Goal: Information Seeking & Learning: Learn about a topic

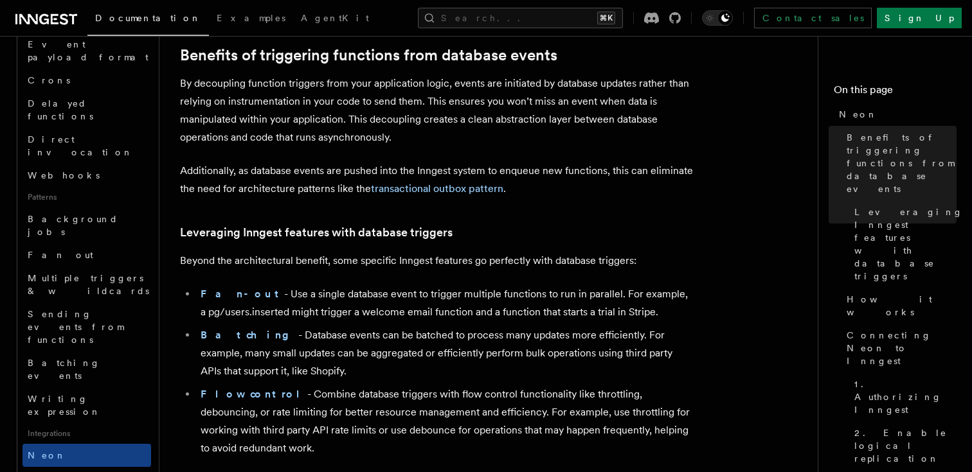
scroll to position [130, 0]
click at [567, 166] on p "Additionally, as database events are pushed into the Inngest system to enqueue …" at bounding box center [437, 181] width 514 height 36
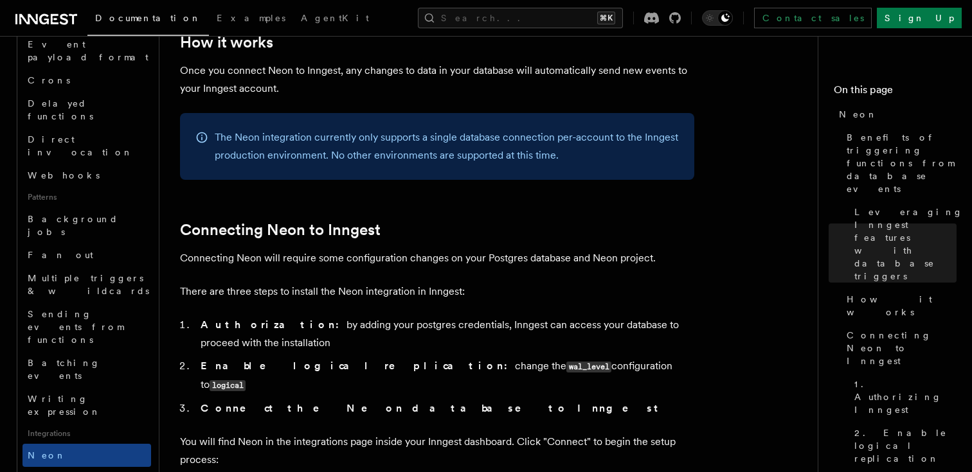
scroll to position [678, 0]
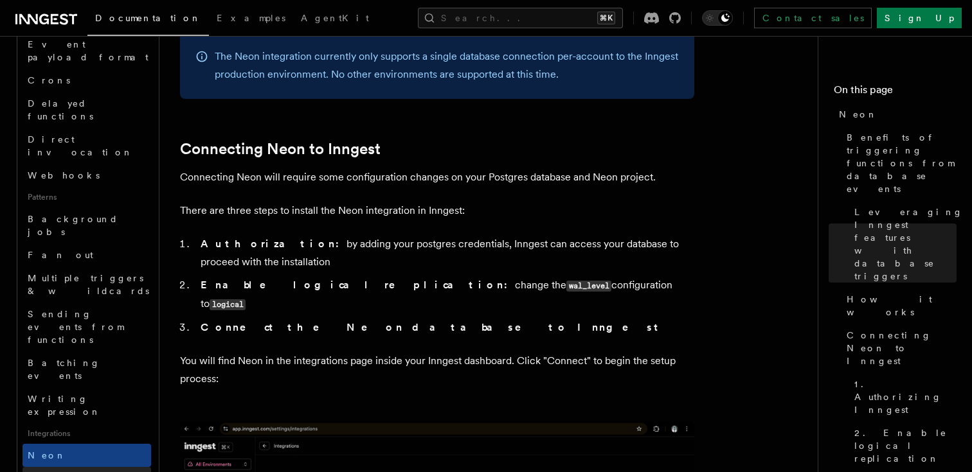
click at [65, 467] on link "Prisma Pulse" at bounding box center [86, 478] width 129 height 23
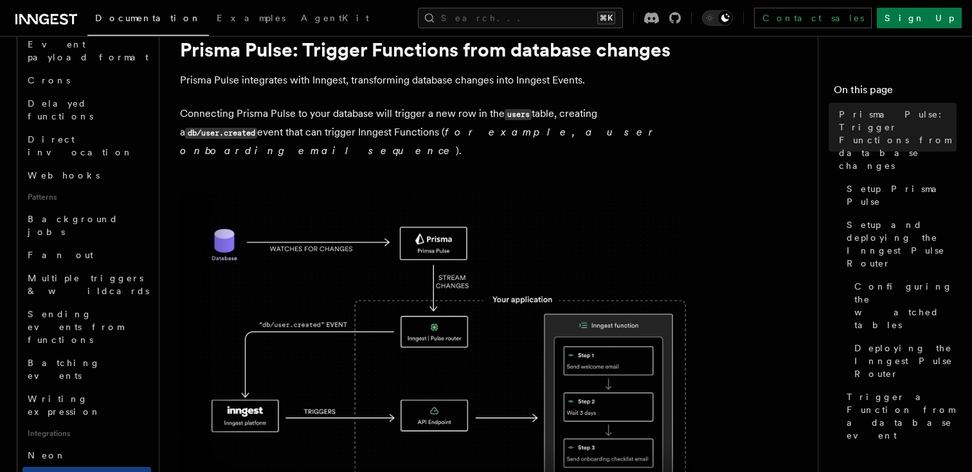
scroll to position [44, 0]
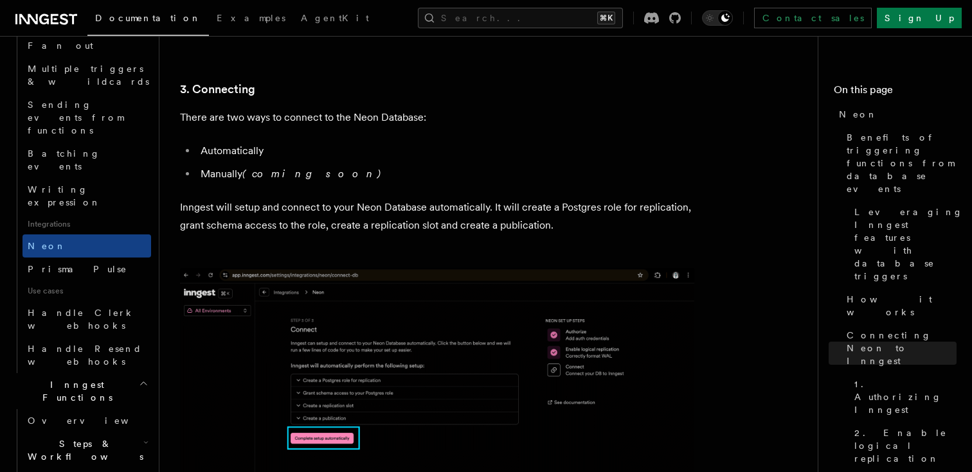
scroll to position [754, 0]
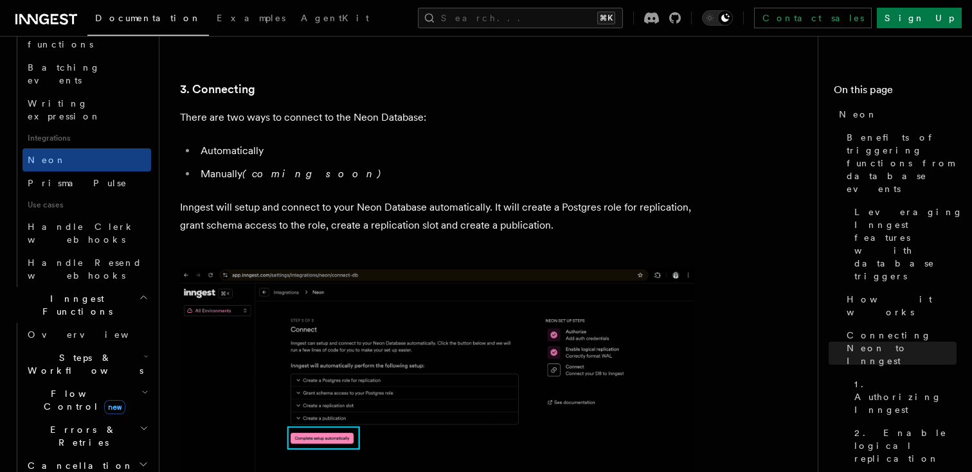
click at [143, 460] on icon "button" at bounding box center [143, 465] width 10 height 10
click at [144, 424] on icon "button" at bounding box center [143, 429] width 9 height 10
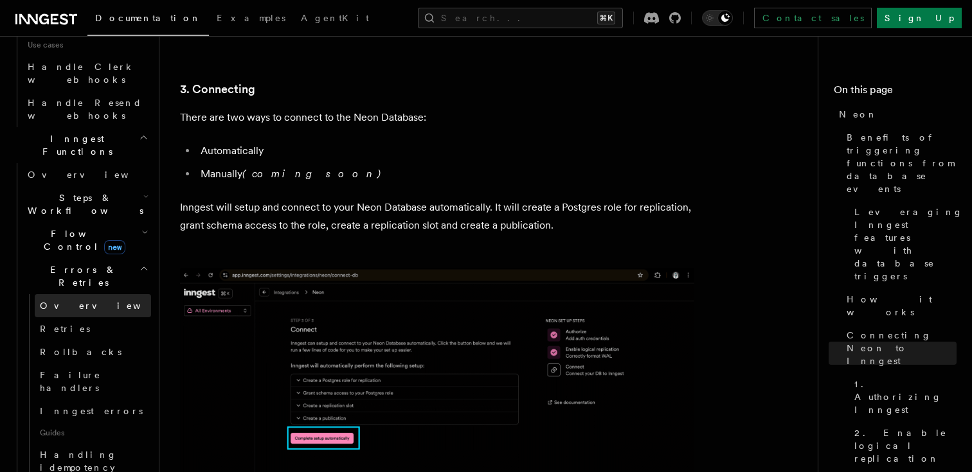
scroll to position [917, 0]
click at [512, 15] on button "Search... ⌘K" at bounding box center [520, 18] width 205 height 21
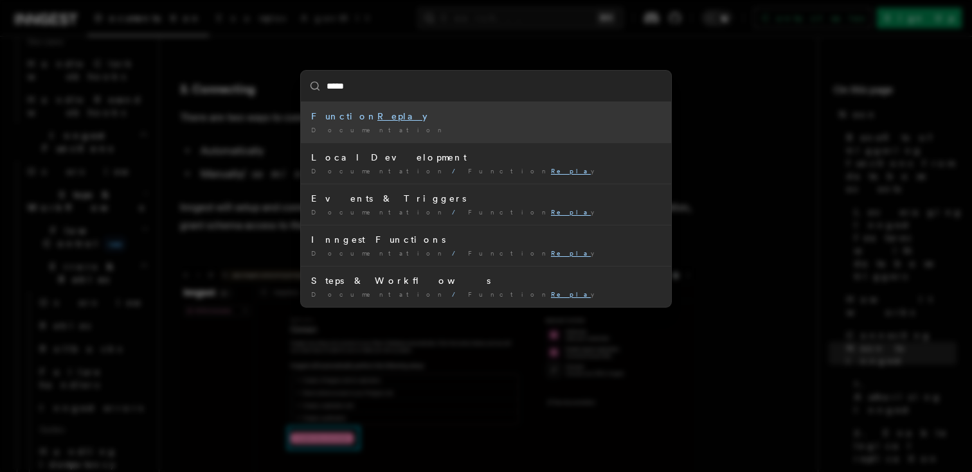
type input "******"
click at [377, 117] on mark "Replay" at bounding box center [402, 116] width 50 height 10
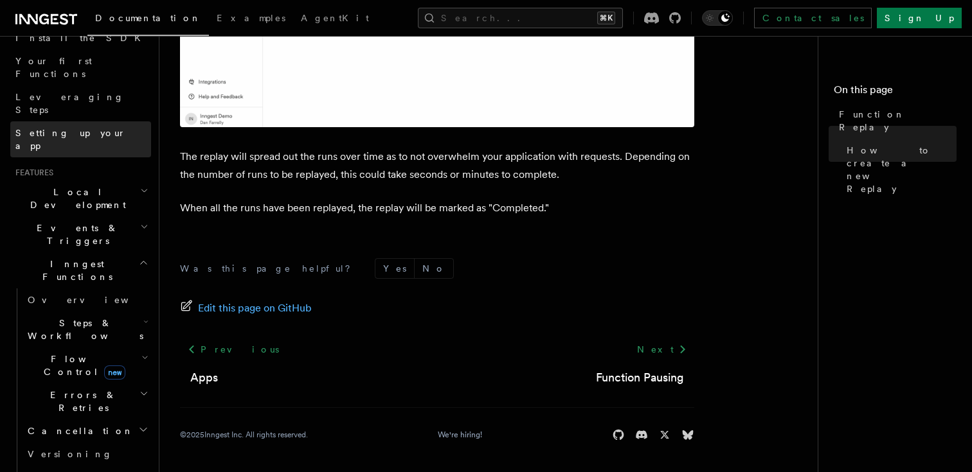
scroll to position [199, 0]
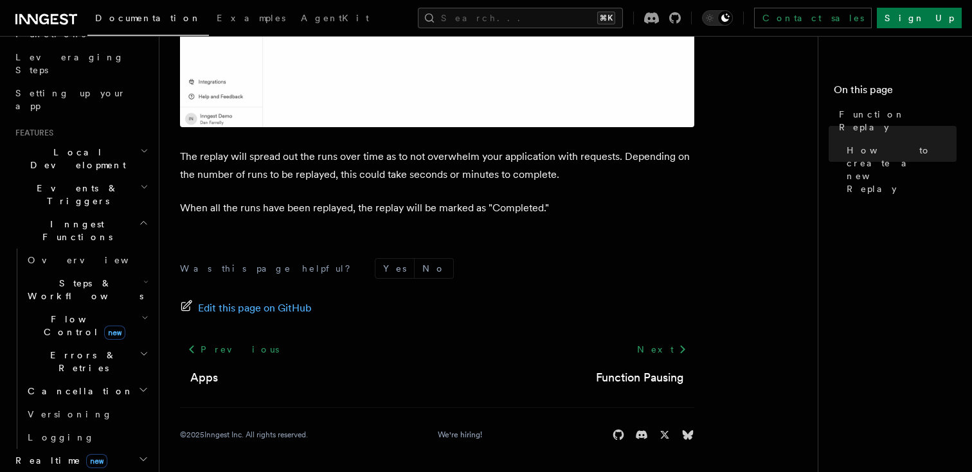
click at [82, 380] on h2 "Cancellation" at bounding box center [86, 391] width 129 height 23
click at [78, 409] on span "Overview" at bounding box center [106, 414] width 132 height 10
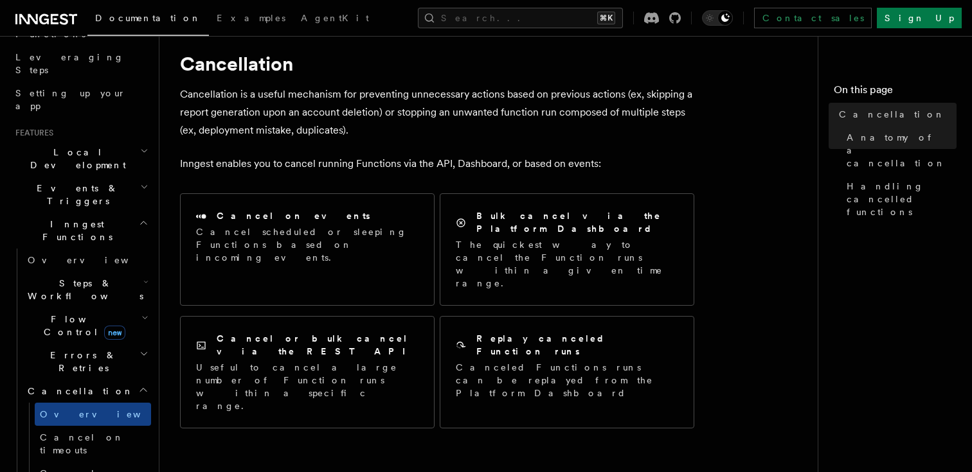
scroll to position [33, 0]
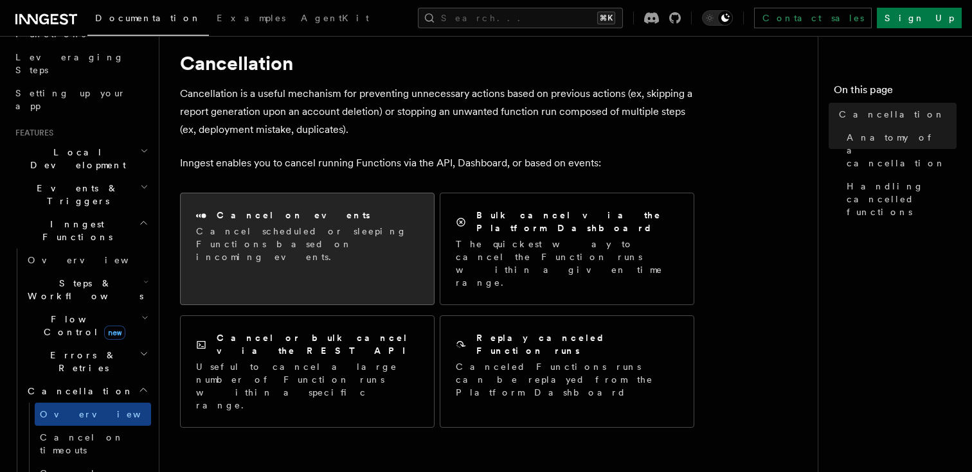
click at [379, 220] on div "Cancel on events" at bounding box center [307, 215] width 222 height 13
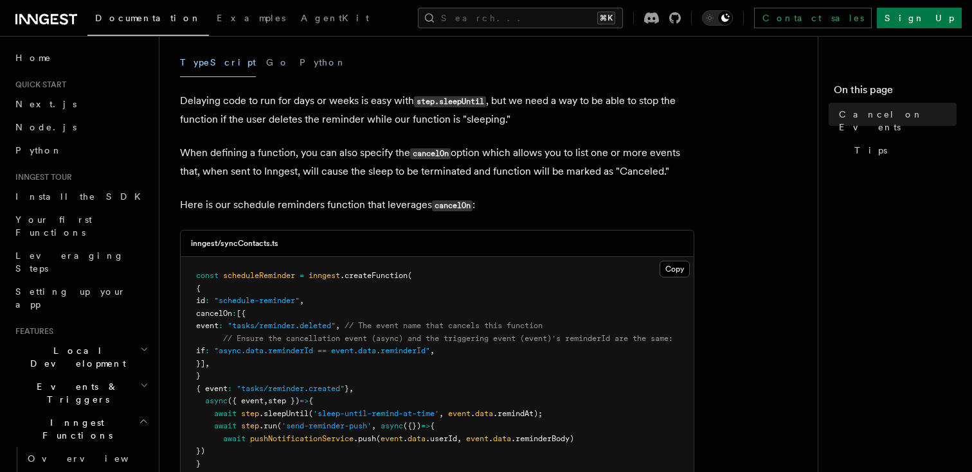
scroll to position [190, 0]
